Goal: Transaction & Acquisition: Download file/media

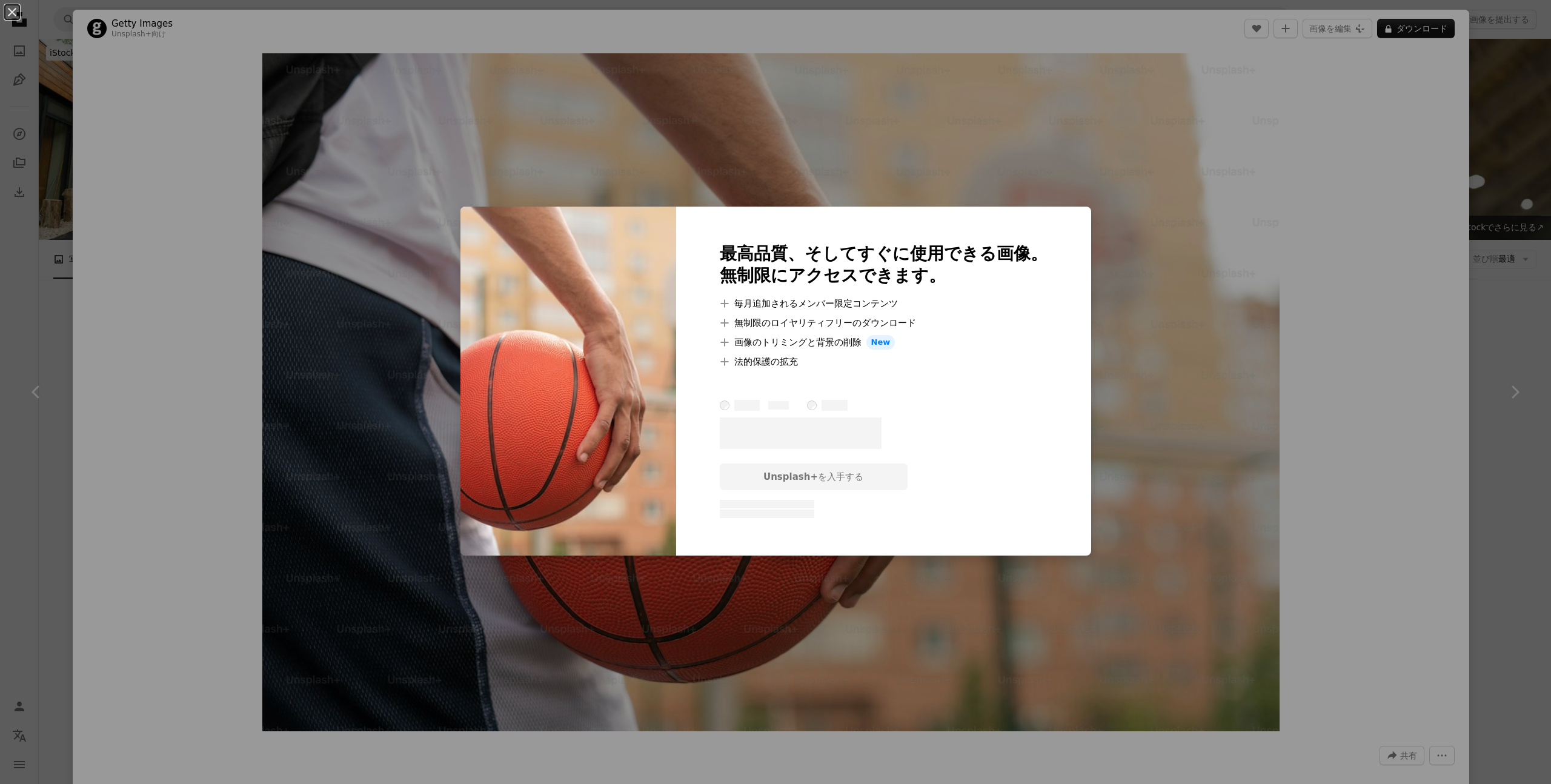
scroll to position [6837, 0]
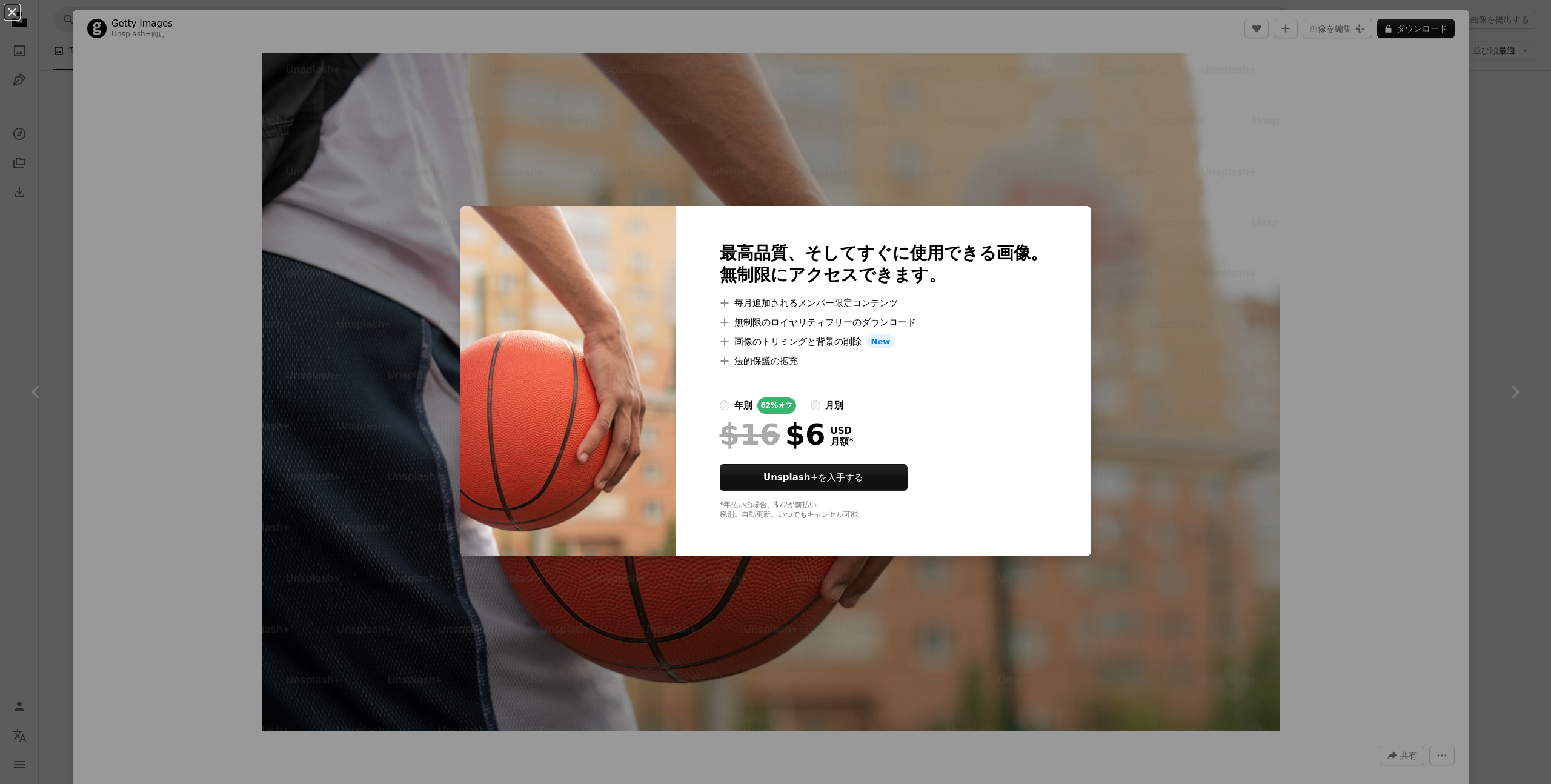
click at [1493, 405] on div "An X shape 最高品質、そしてすぐに使用できる画像。 無制限にアクセスできます。 A plus sign 毎月追加されるメンバー限定コンテンツ A p…" at bounding box center [776, 392] width 1551 height 784
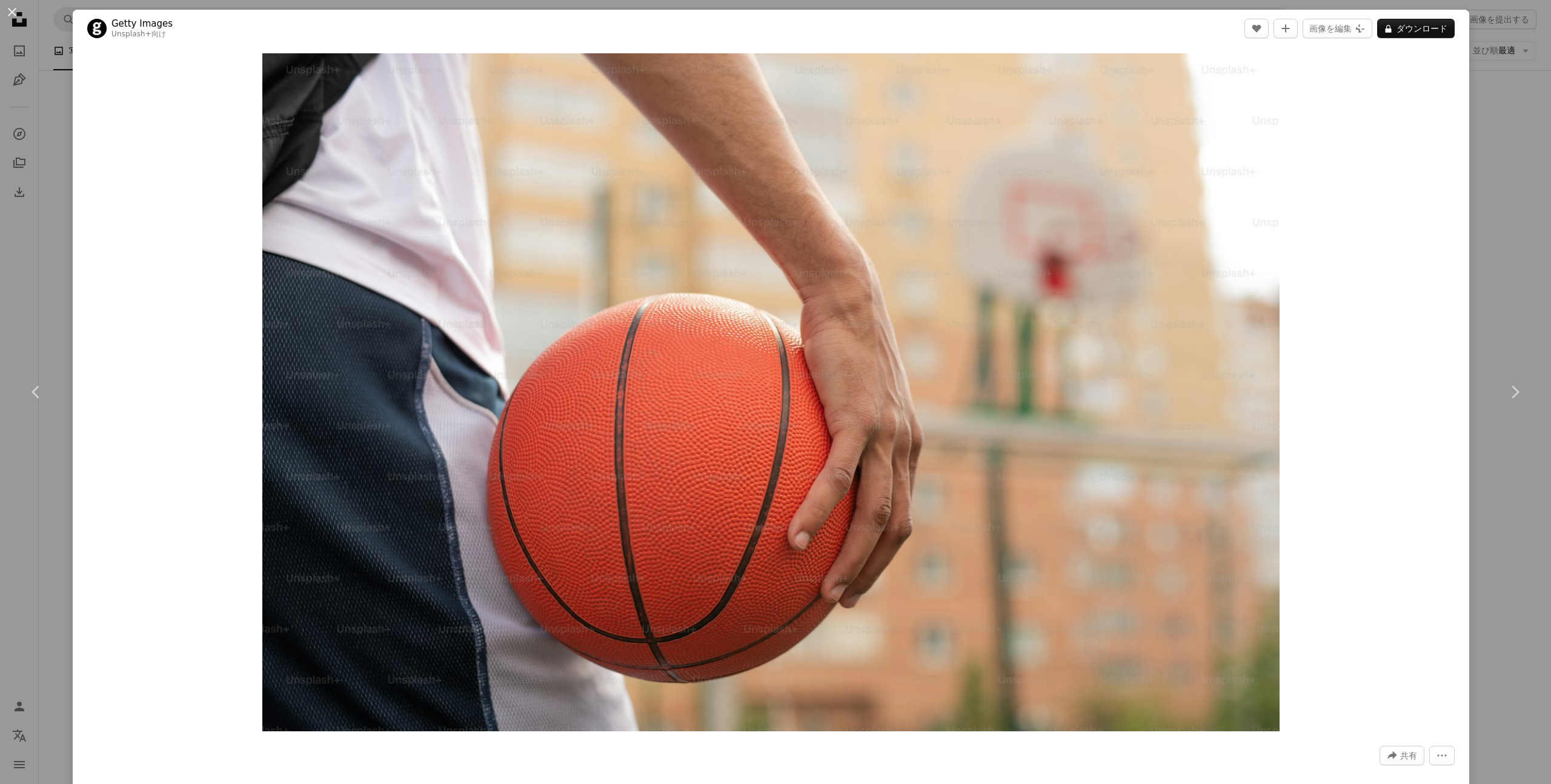
click at [1515, 100] on div "An X shape Chevron left Chevron right Getty Images Unsplash+ 向け A heart A plus …" at bounding box center [776, 392] width 1551 height 784
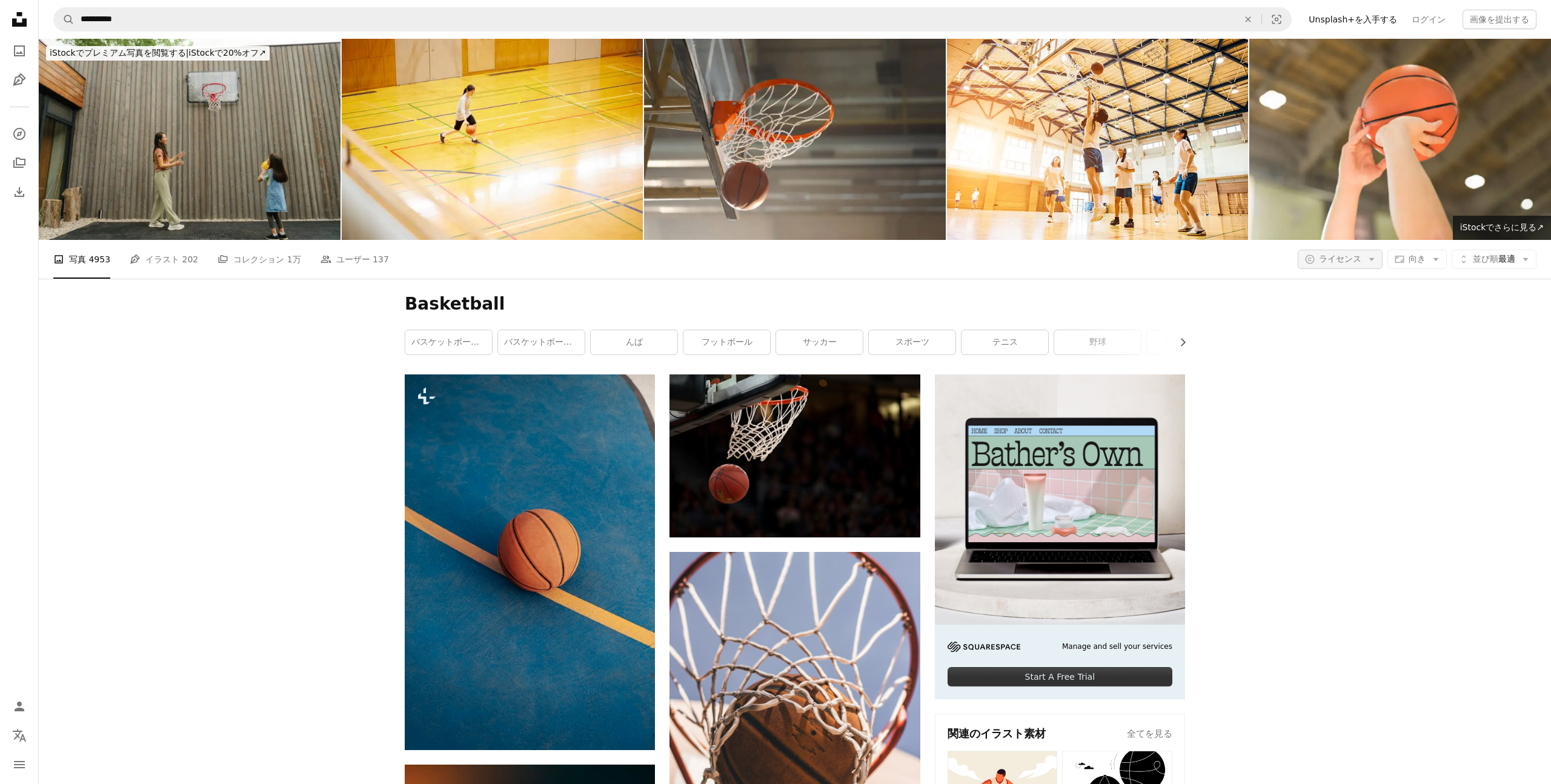
click at [1371, 259] on icon "Arrow down" at bounding box center [1371, 259] width 11 height 11
click at [1352, 359] on span "無料" at bounding box center [1358, 355] width 74 height 12
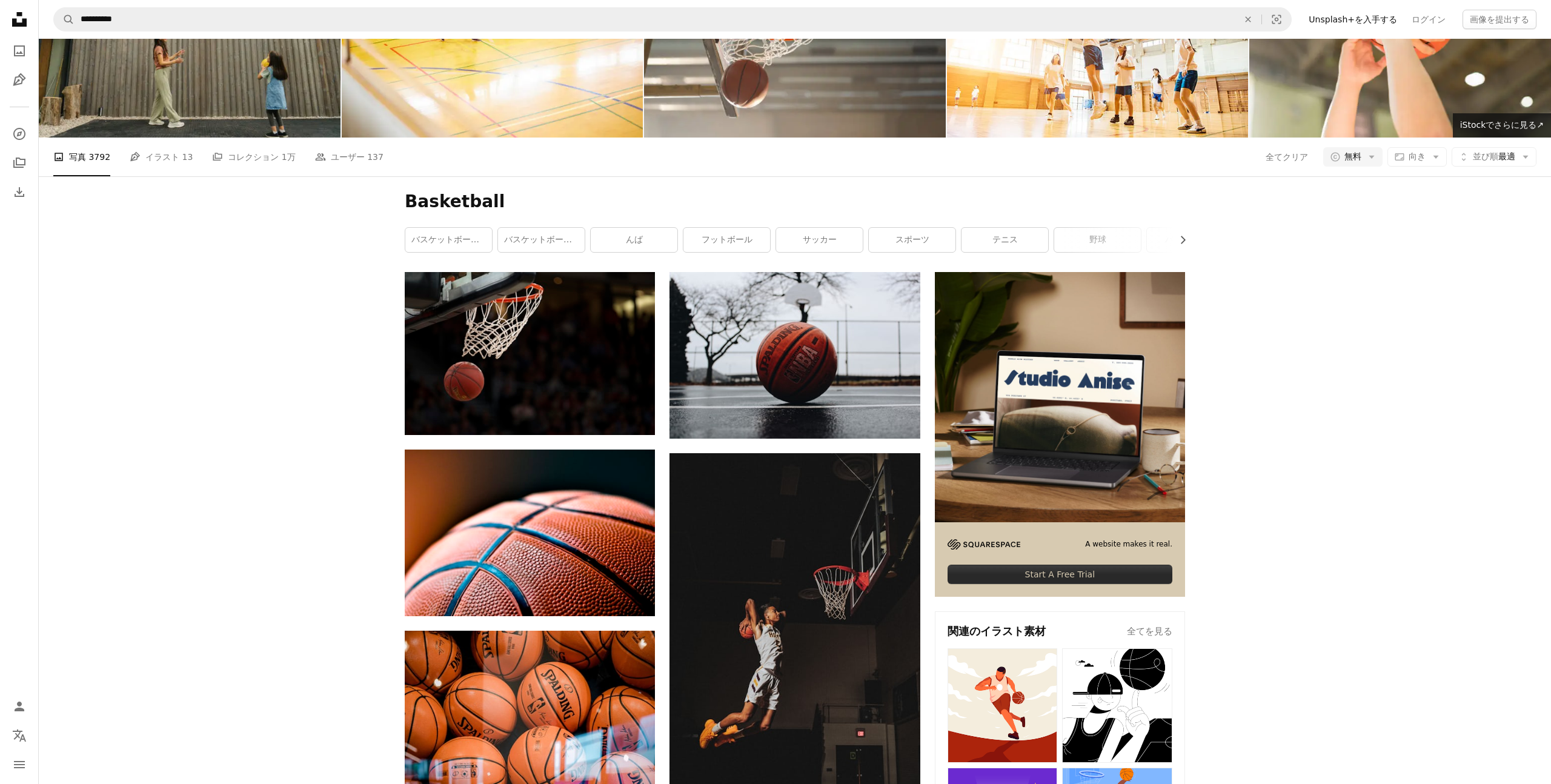
scroll to position [84, 0]
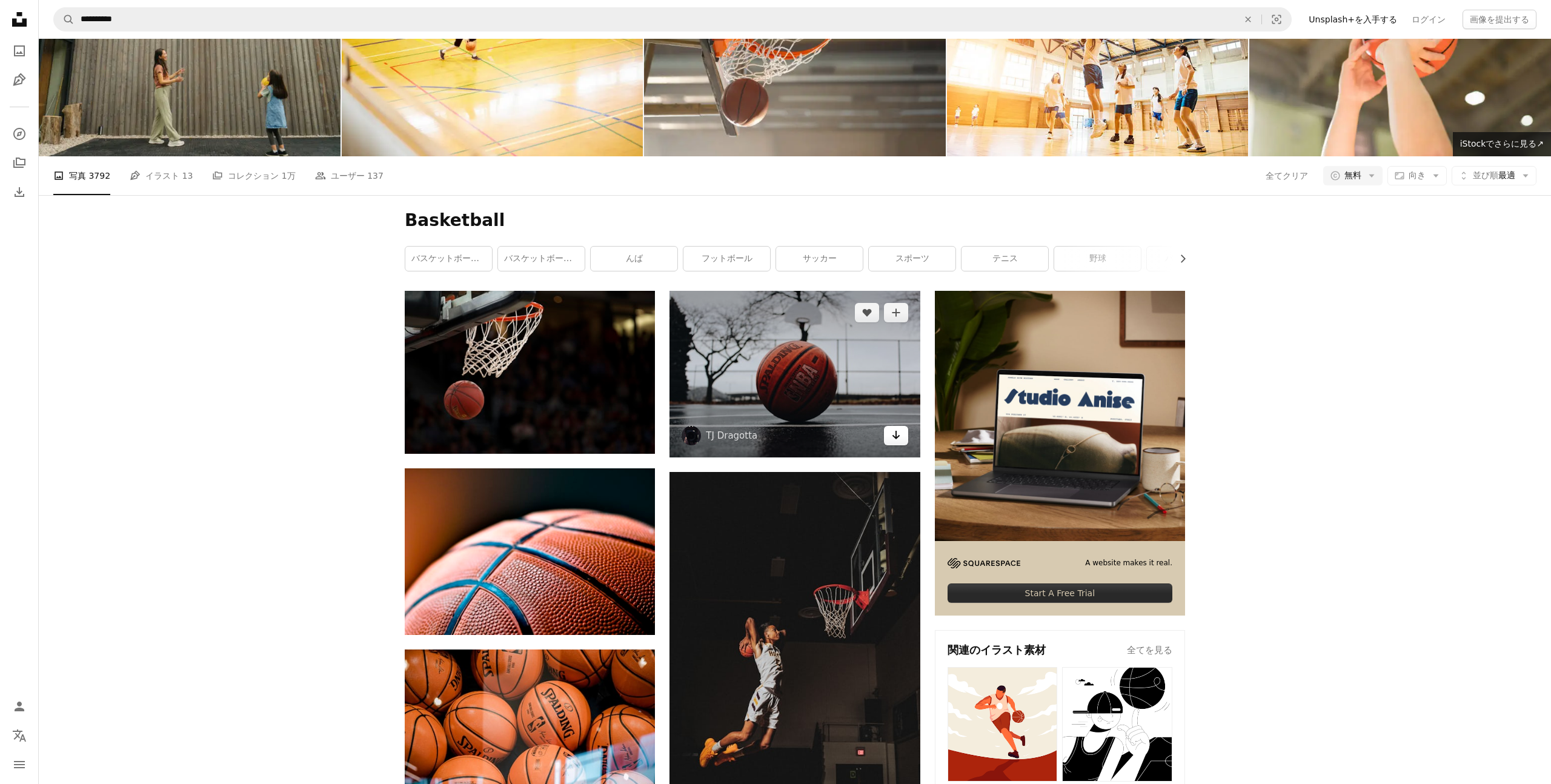
click at [893, 433] on icon "Arrow pointing down" at bounding box center [896, 435] width 10 height 14
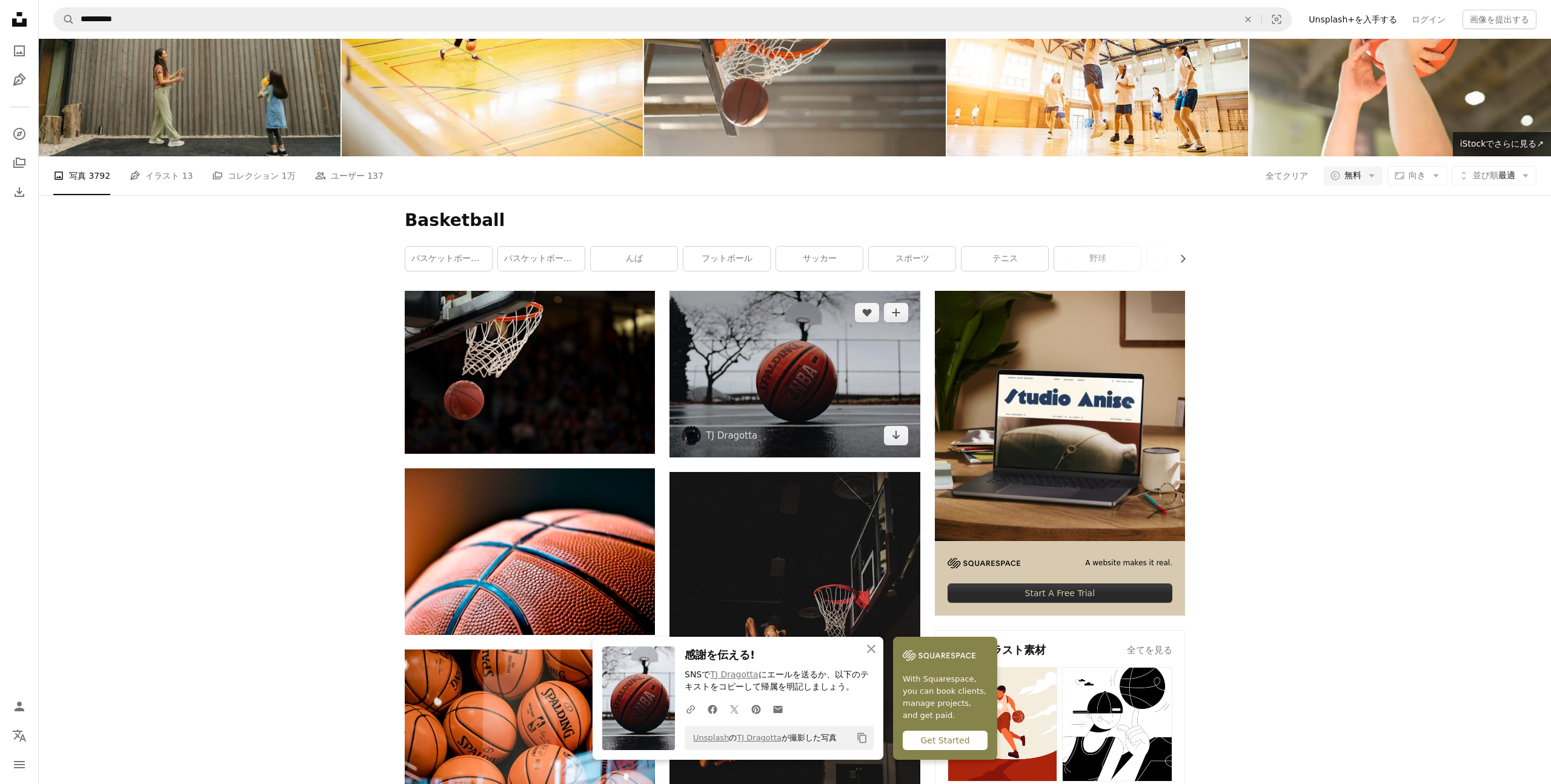
click at [837, 358] on img at bounding box center [794, 374] width 250 height 166
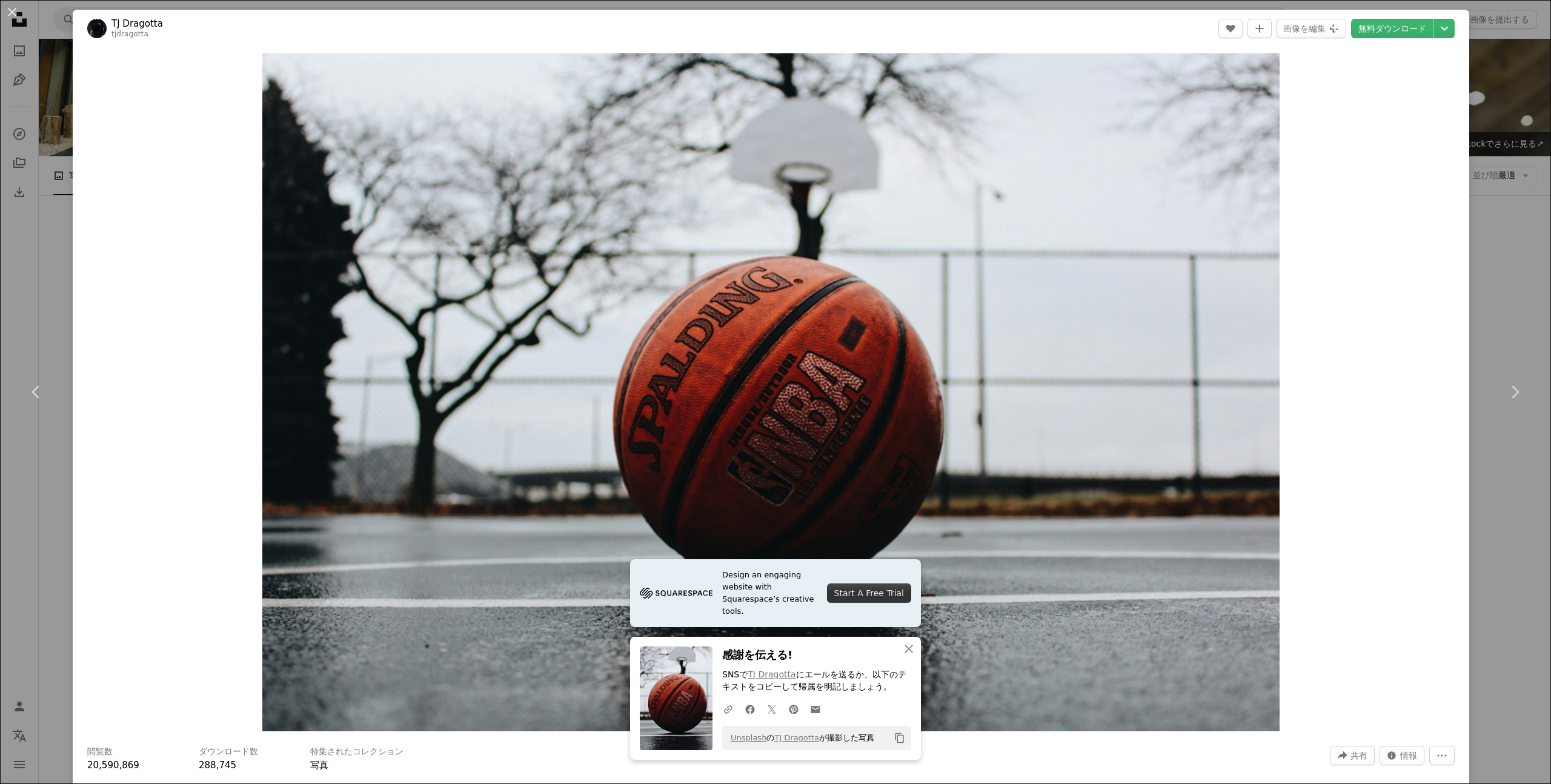
click at [1501, 295] on div "An X shape Chevron left Chevron right Design an engaging website with Squarespa…" at bounding box center [776, 392] width 1551 height 784
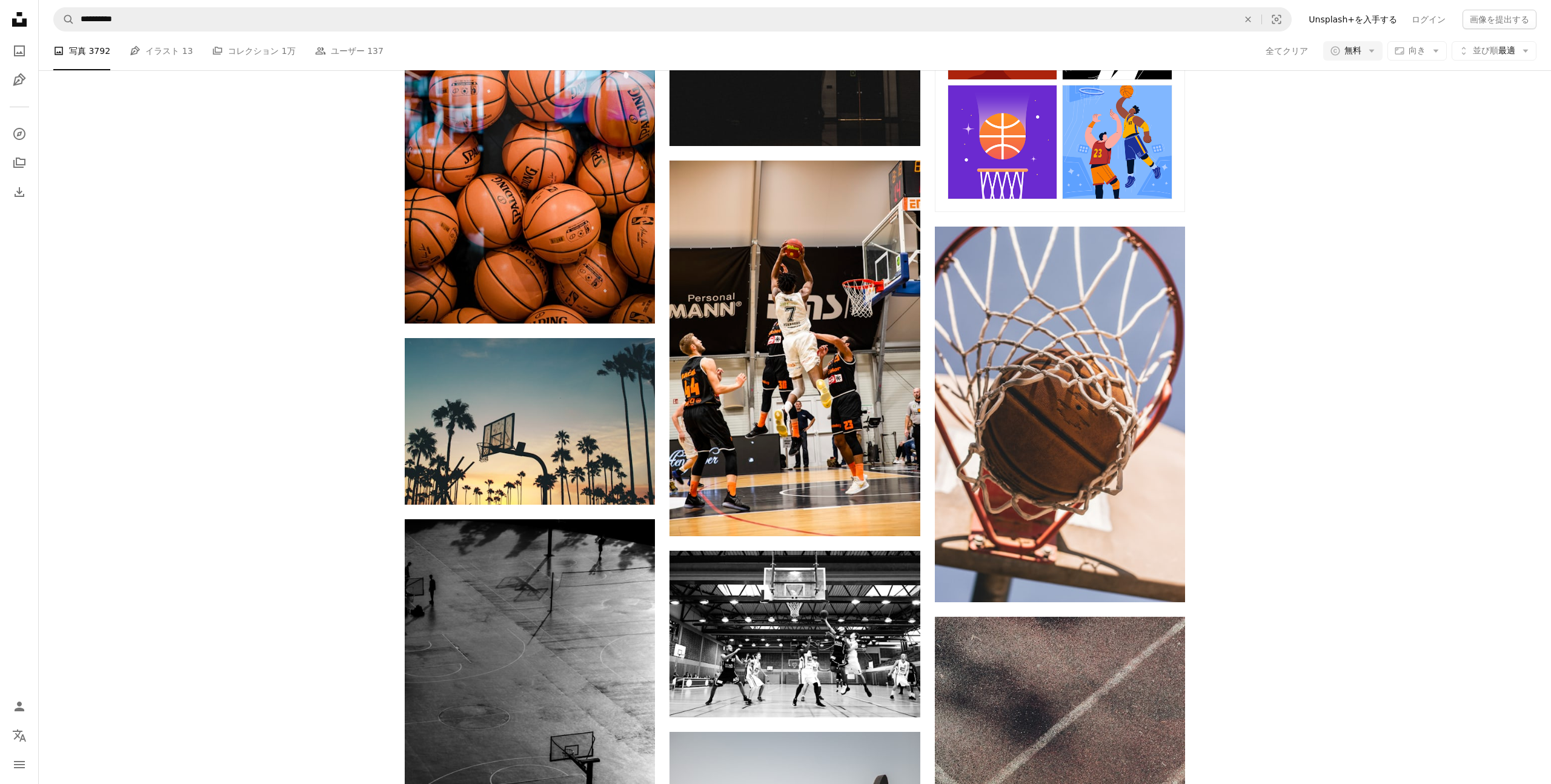
scroll to position [800, 0]
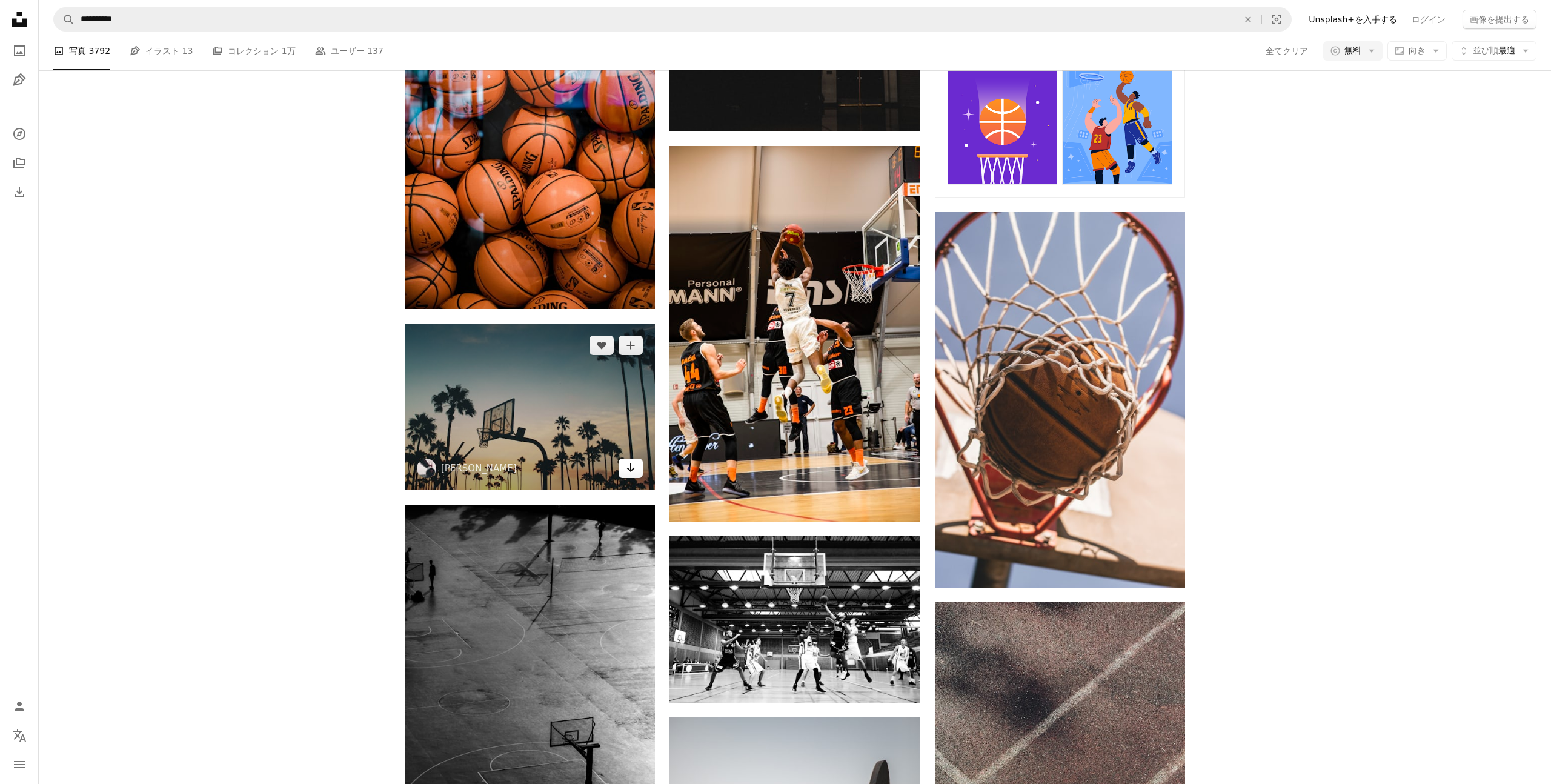
click at [630, 466] on icon "ダウンロード" at bounding box center [631, 468] width 8 height 9
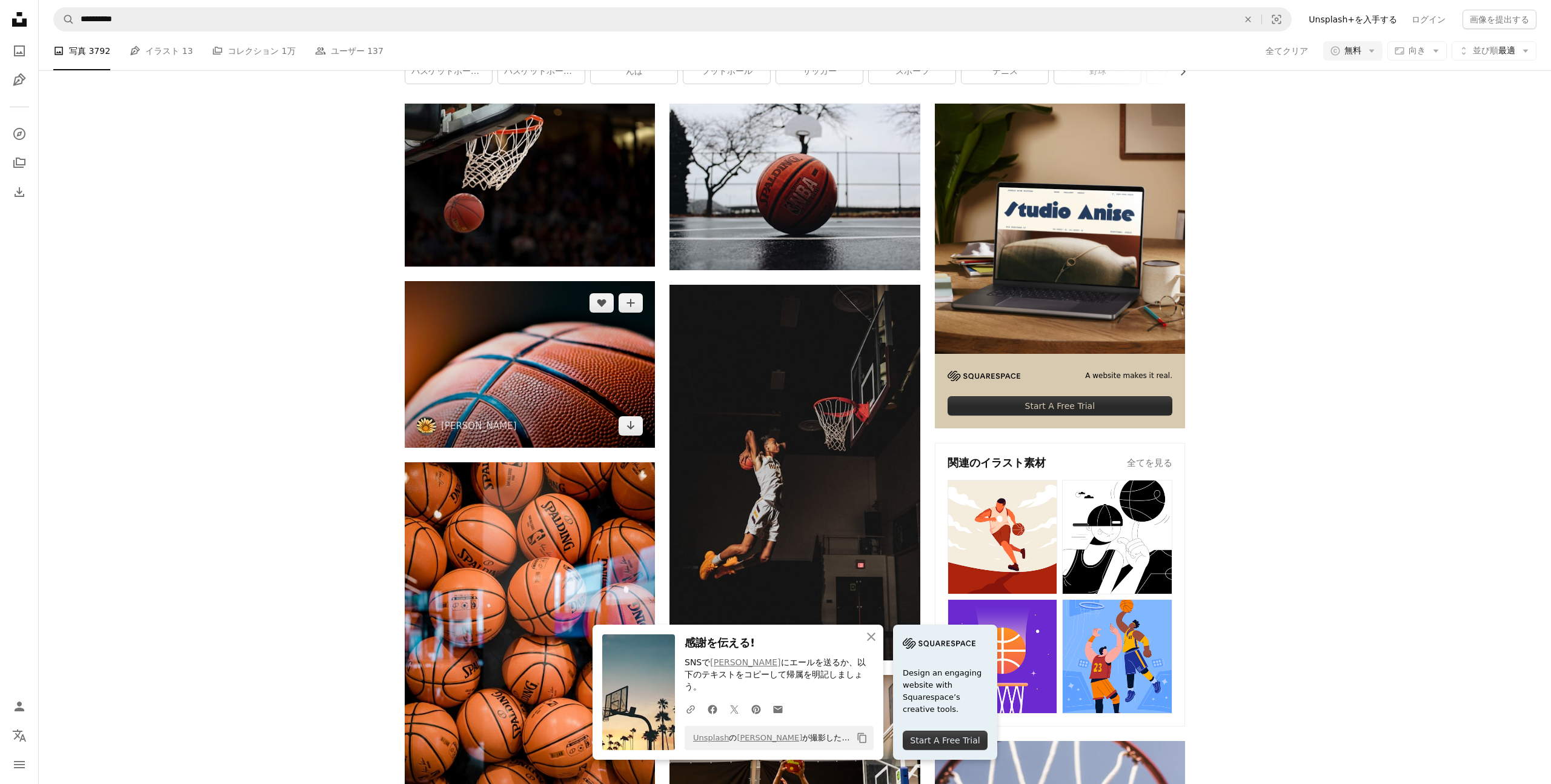
scroll to position [264, 0]
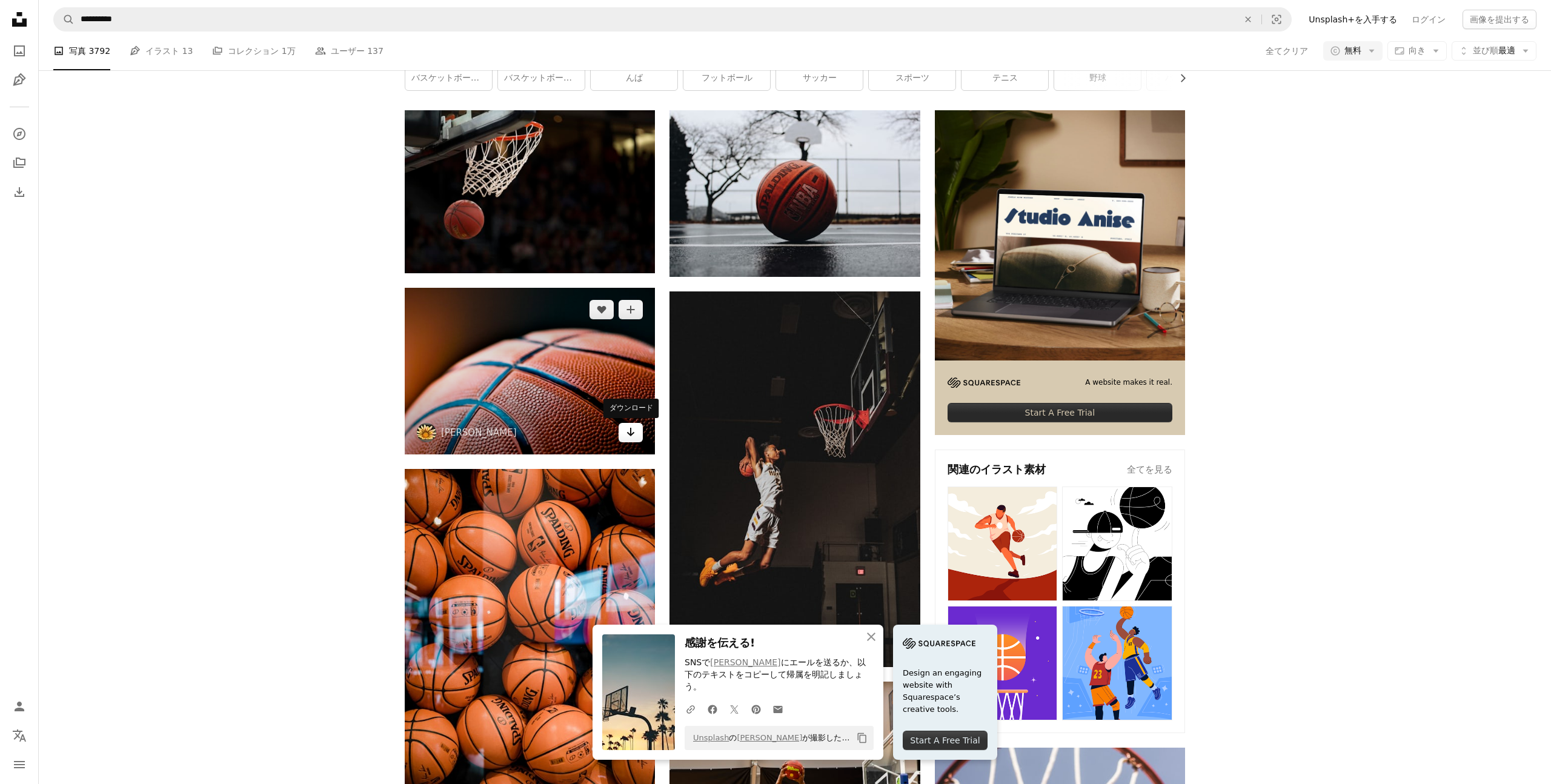
click at [628, 433] on icon "ダウンロード" at bounding box center [631, 432] width 8 height 9
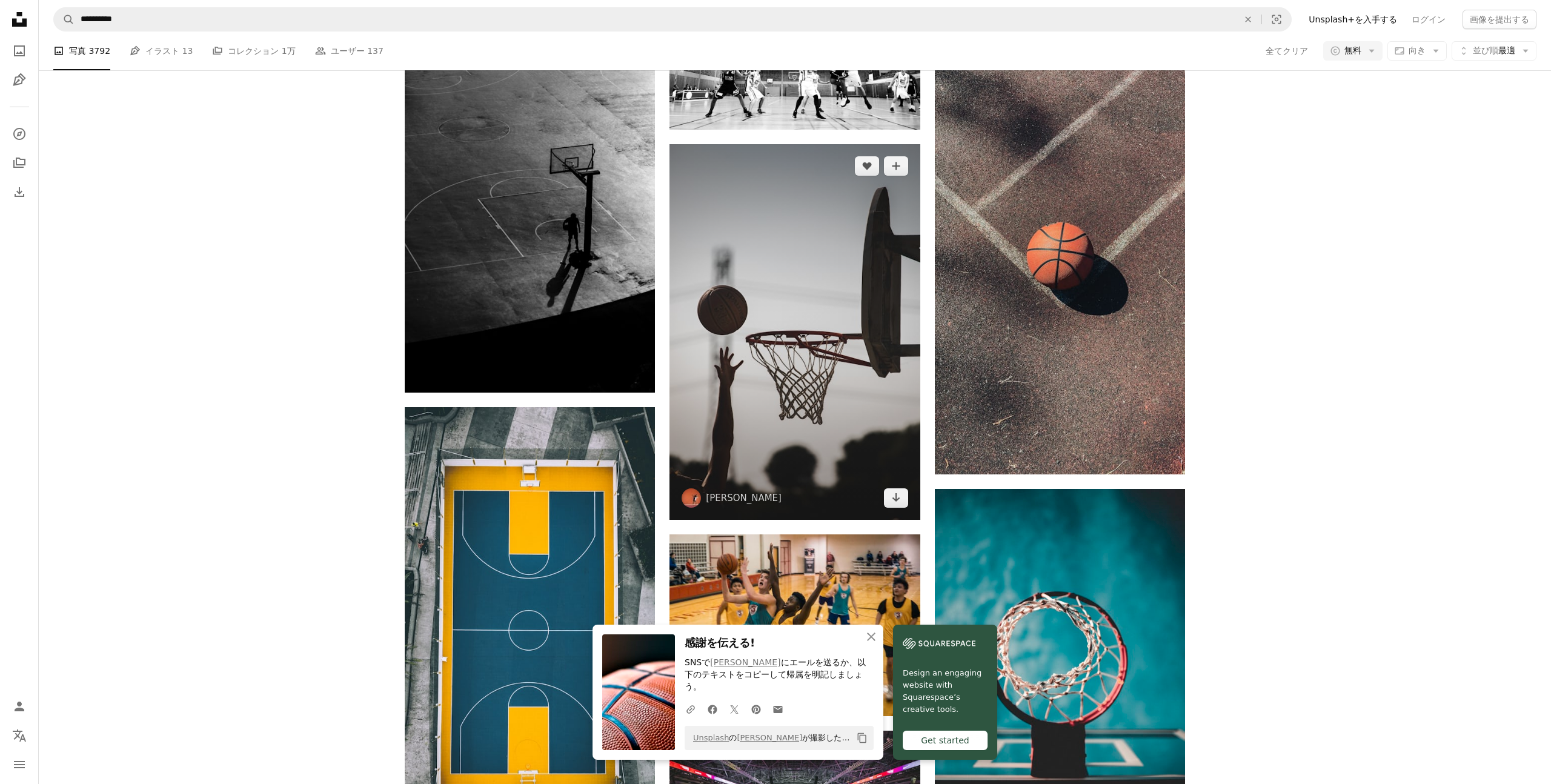
scroll to position [1370, 0]
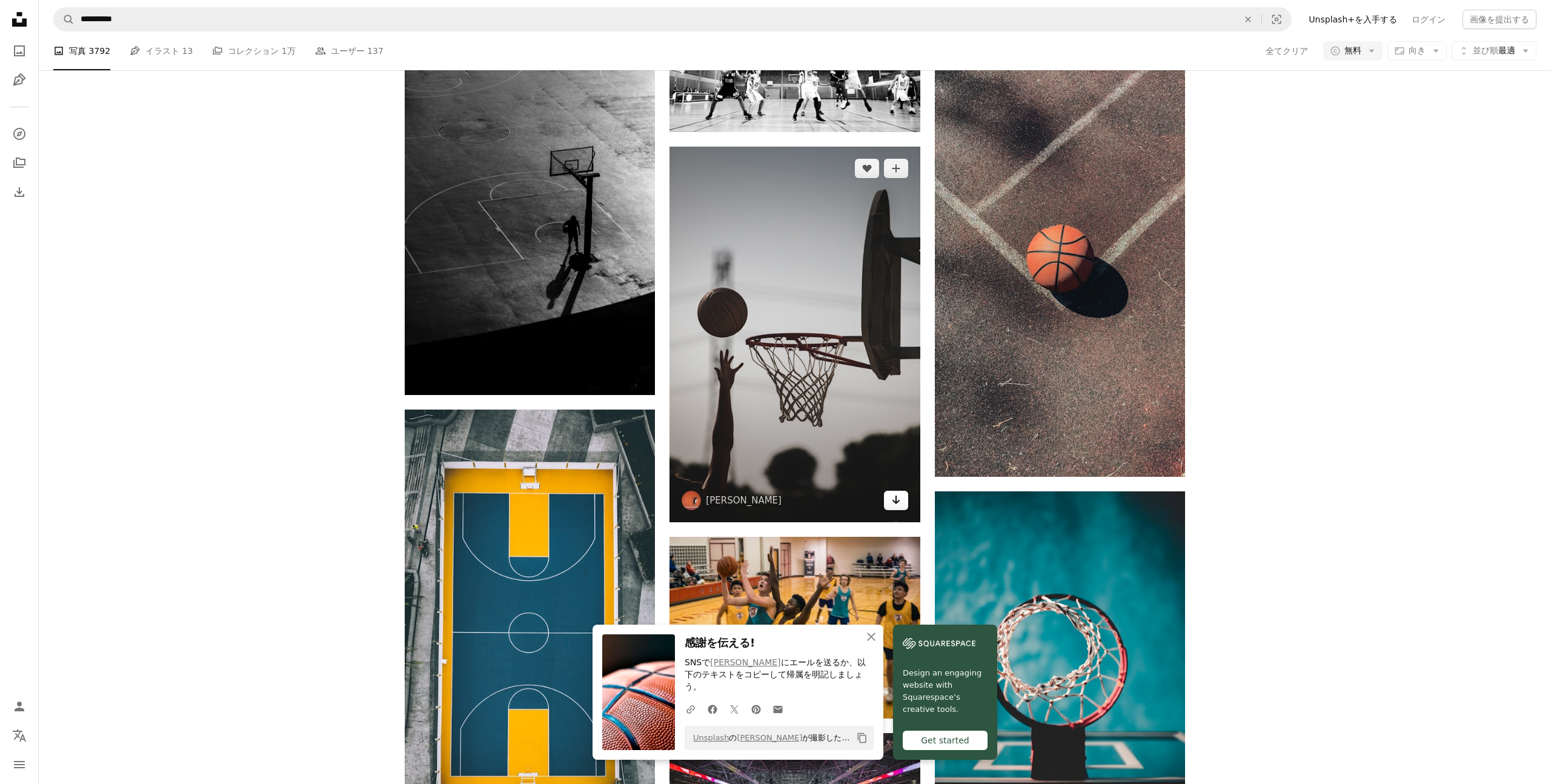
click at [895, 497] on icon "ダウンロード" at bounding box center [895, 499] width 8 height 9
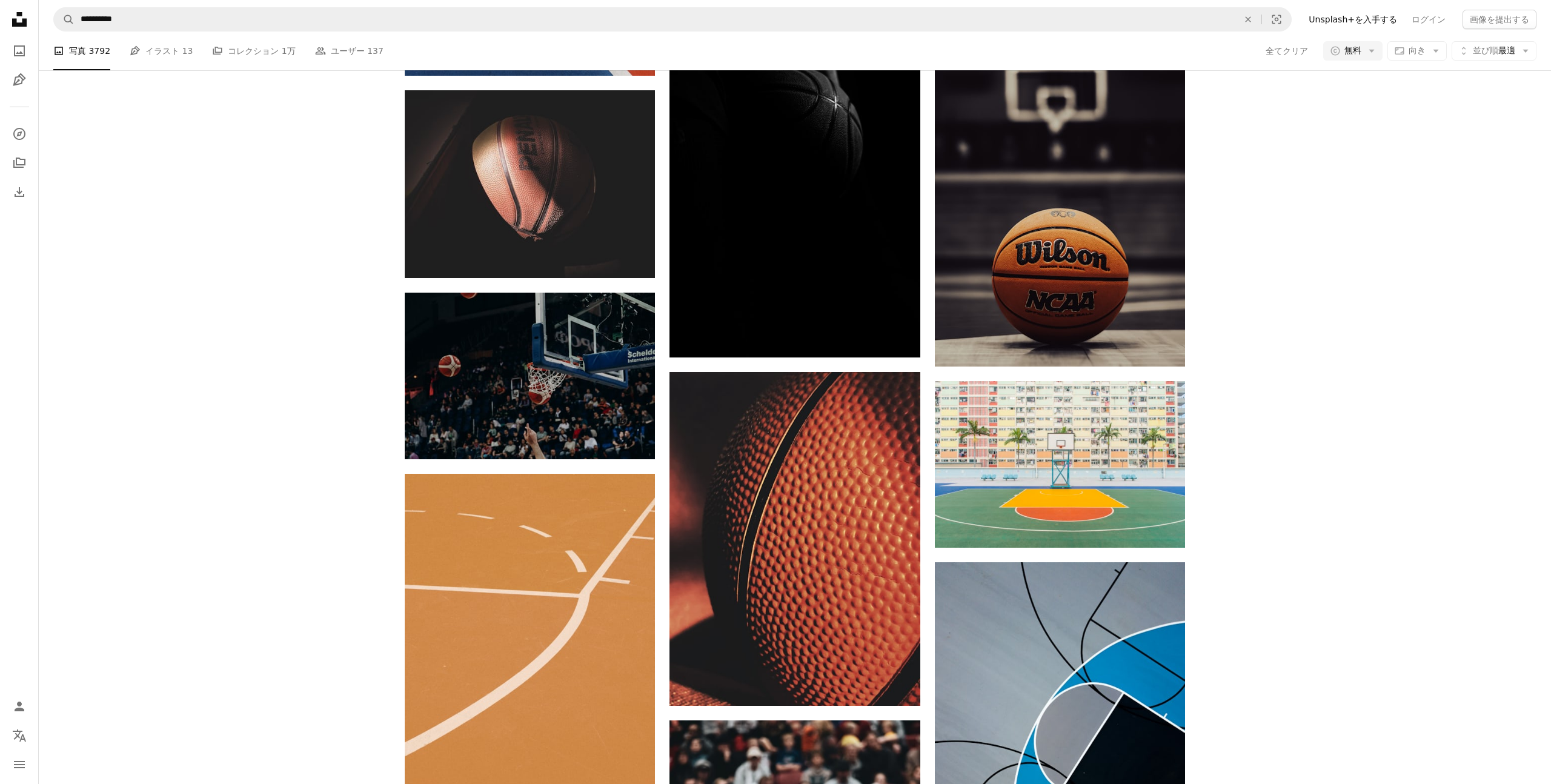
scroll to position [4226, 0]
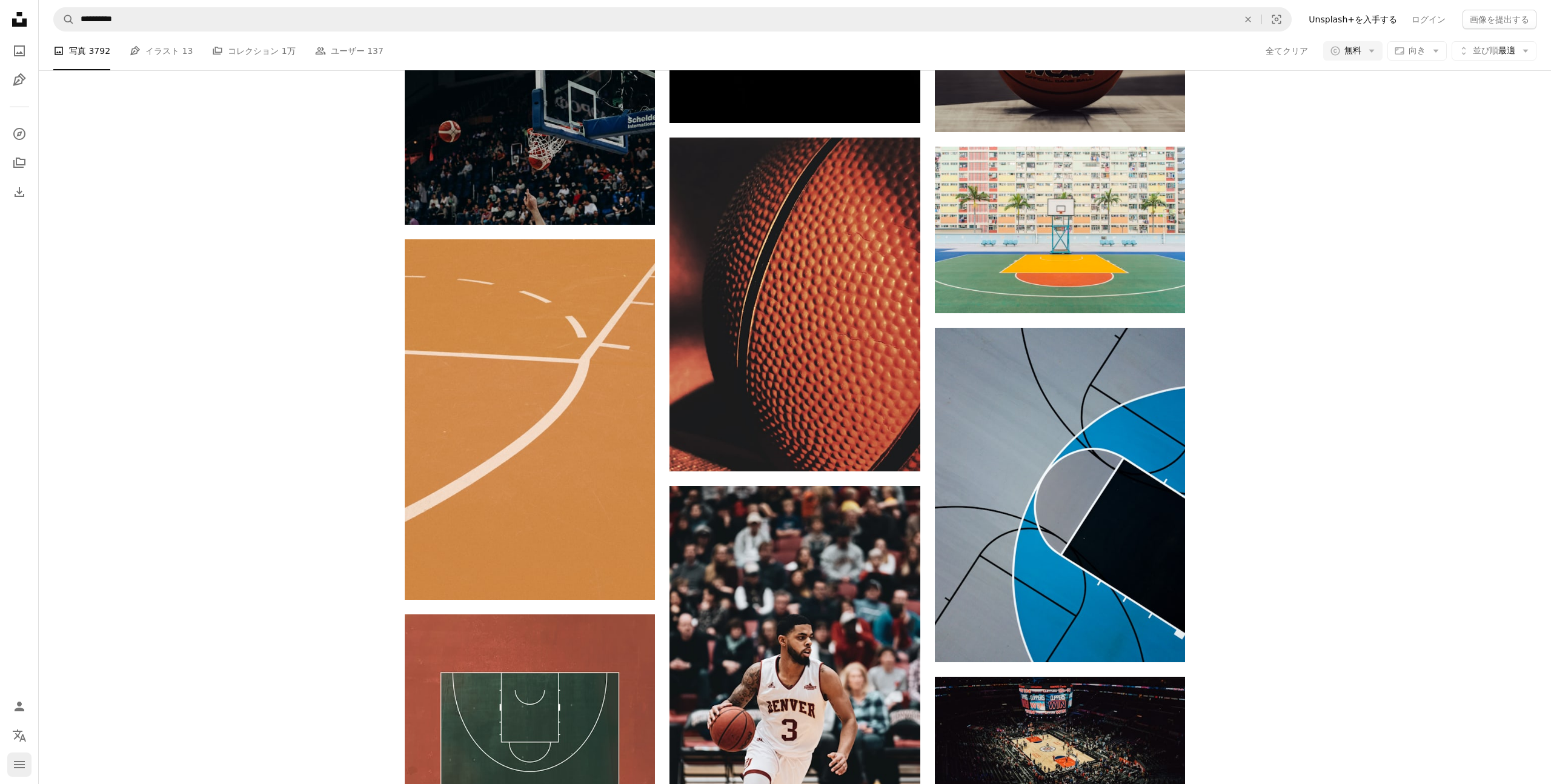
click at [22, 769] on icon "navigation menu" at bounding box center [19, 764] width 14 height 14
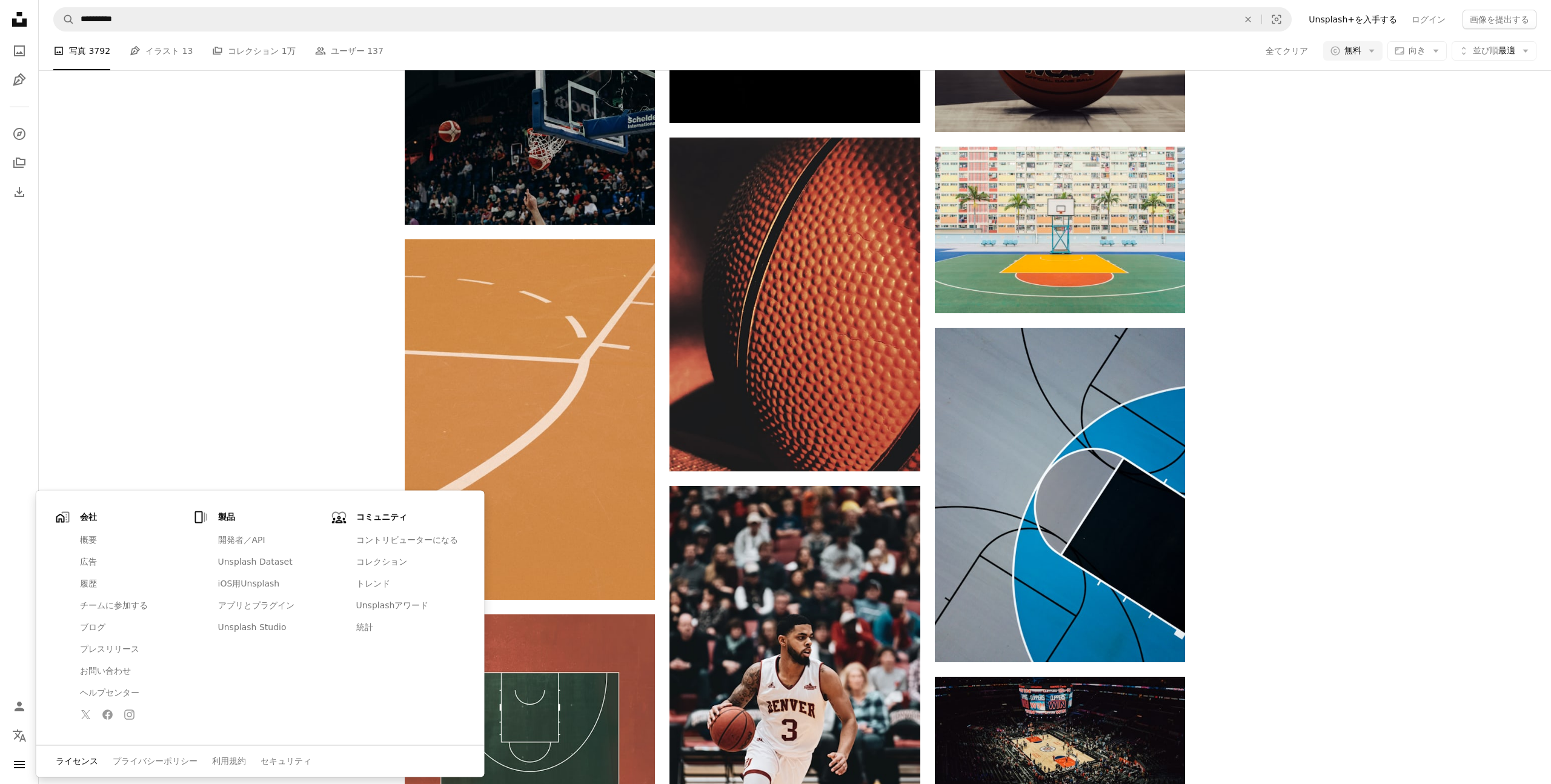
click at [77, 760] on link "ライセンス" at bounding box center [77, 760] width 42 height 12
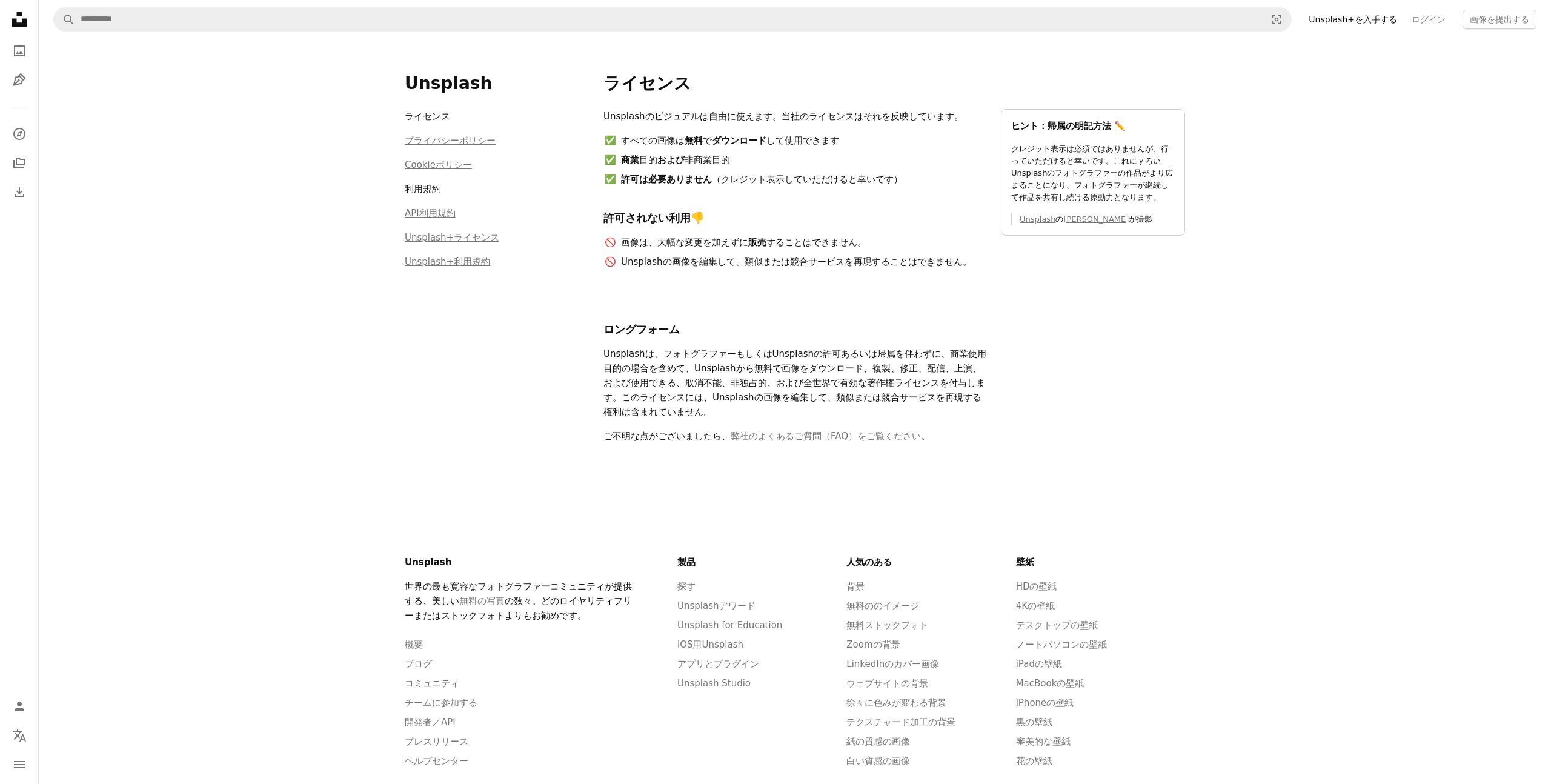
click at [411, 188] on link "利用規約" at bounding box center [423, 188] width 37 height 11
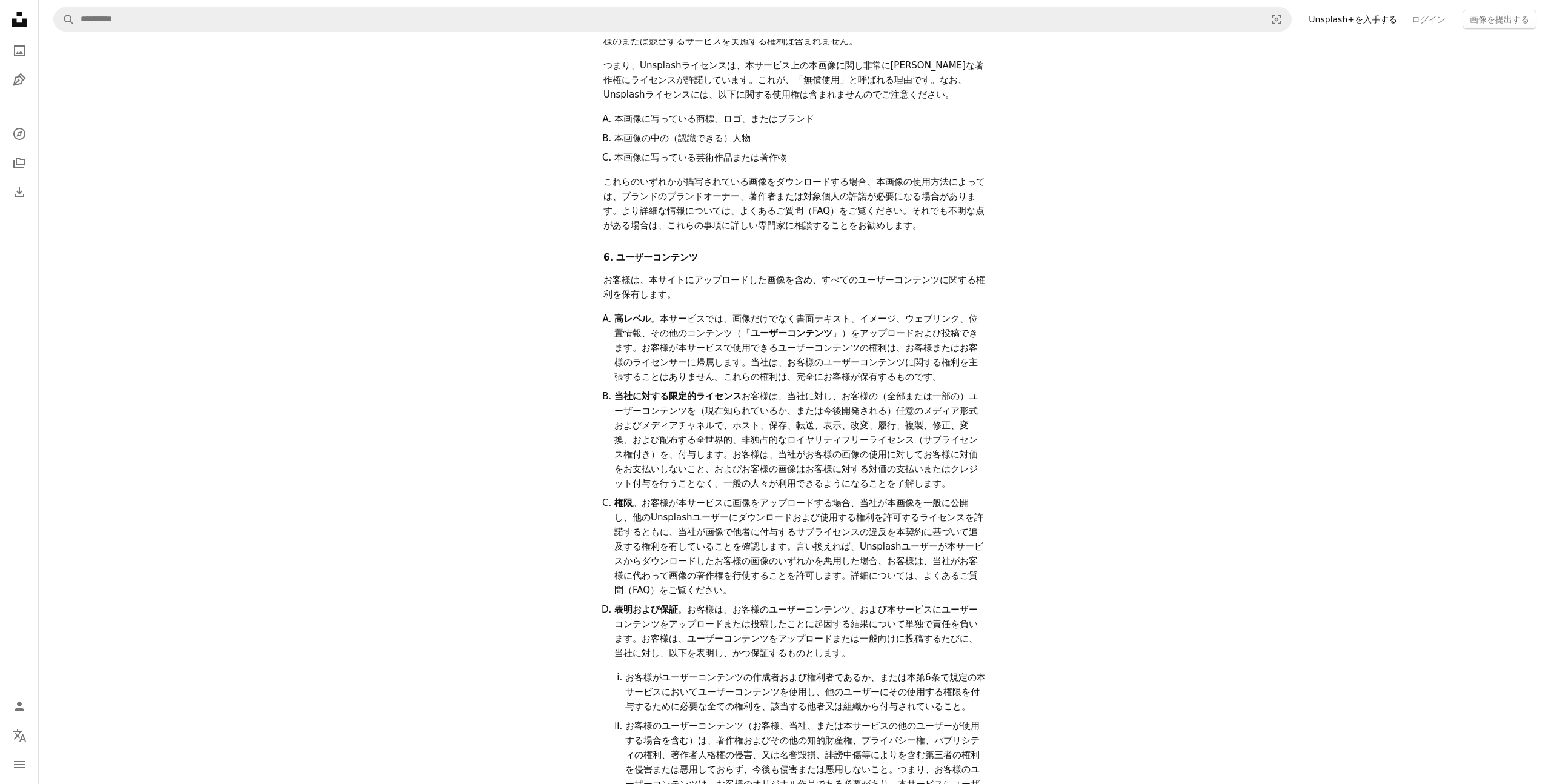
scroll to position [982, 0]
